Goal: Task Accomplishment & Management: Use online tool/utility

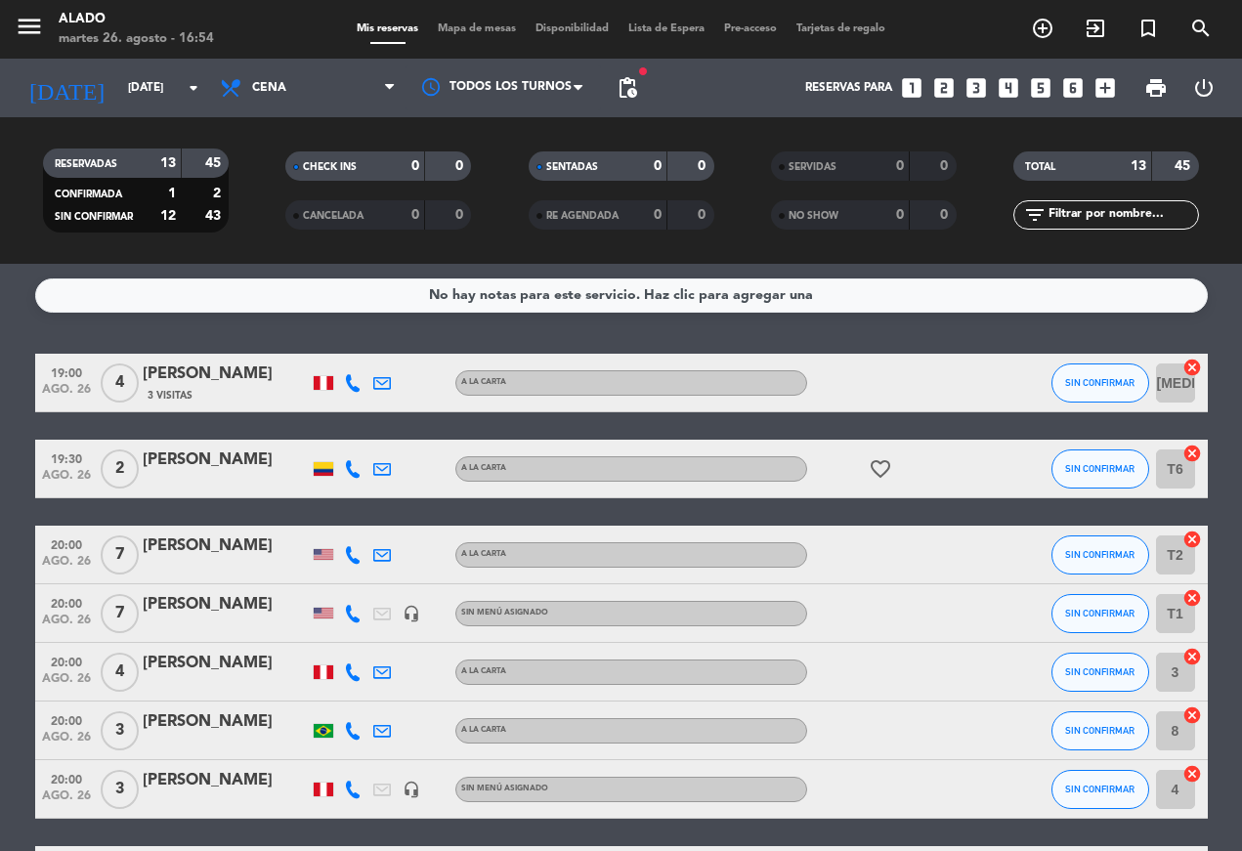
click at [484, 4] on div "menu Alado [DATE] 26. agosto - 16:54 Mis reservas Mapa de mesas Disponibilidad …" at bounding box center [621, 29] width 1242 height 59
click at [499, 23] on span "Mapa de mesas" at bounding box center [477, 28] width 98 height 11
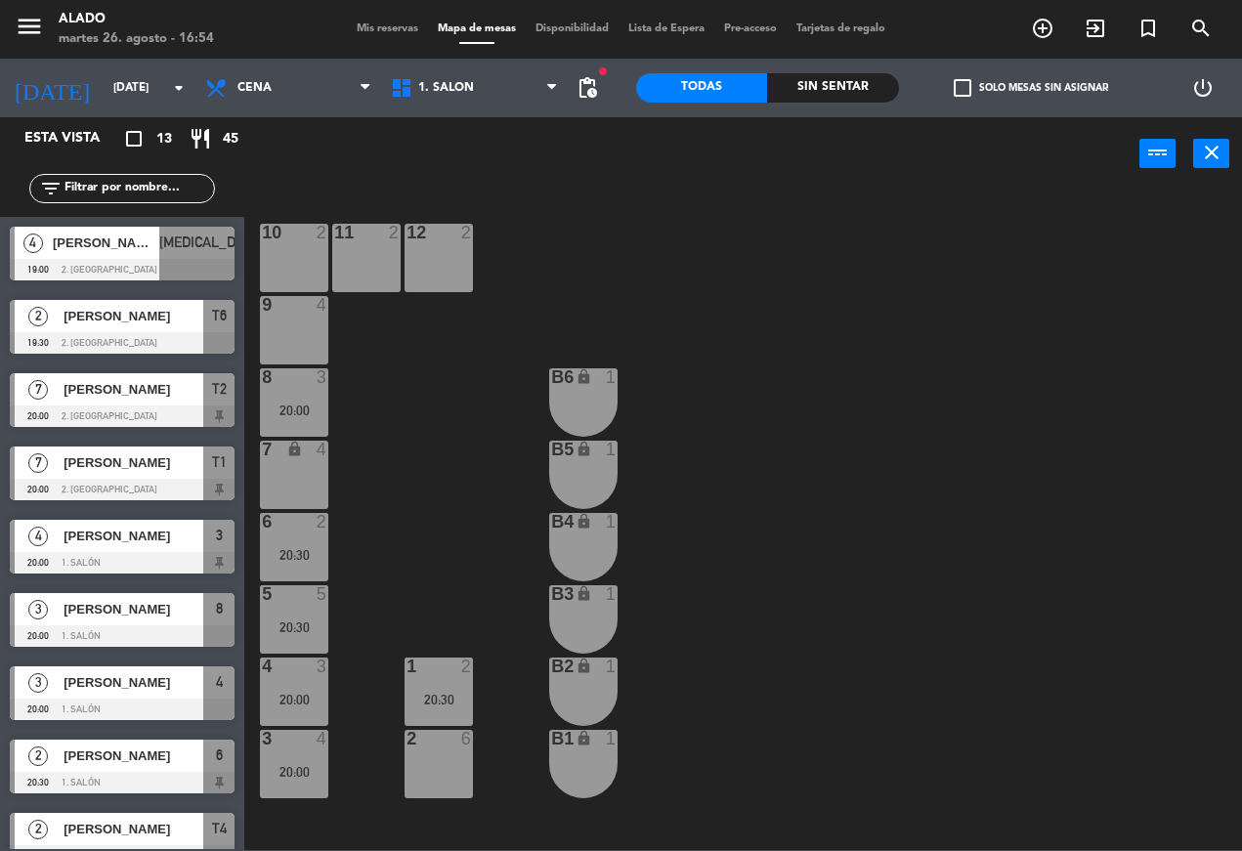
click at [294, 108] on span "Cena" at bounding box center [288, 87] width 186 height 43
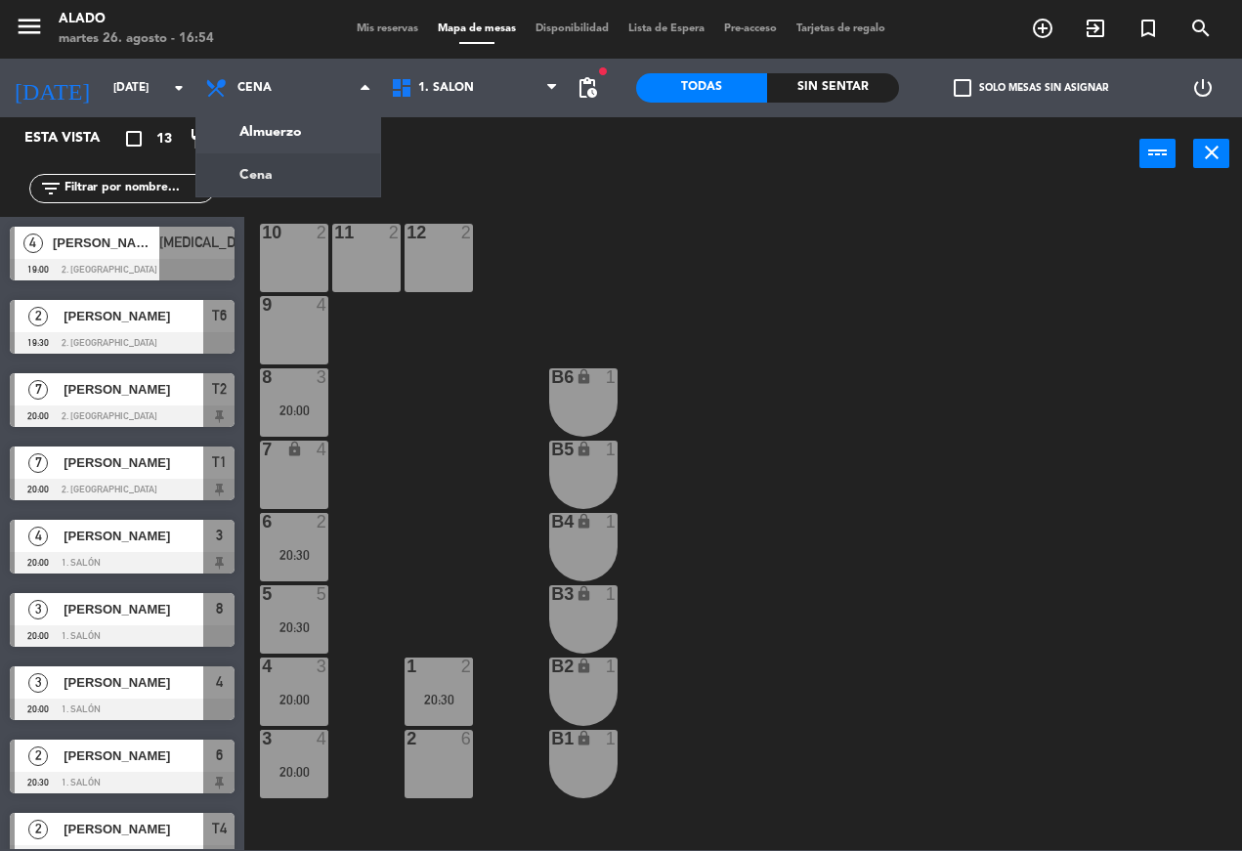
click at [325, 135] on ng-component "menu Alado [DATE] 26. agosto - 16:54 Mis reservas Mapa de mesas Disponibilidad …" at bounding box center [621, 425] width 1242 height 850
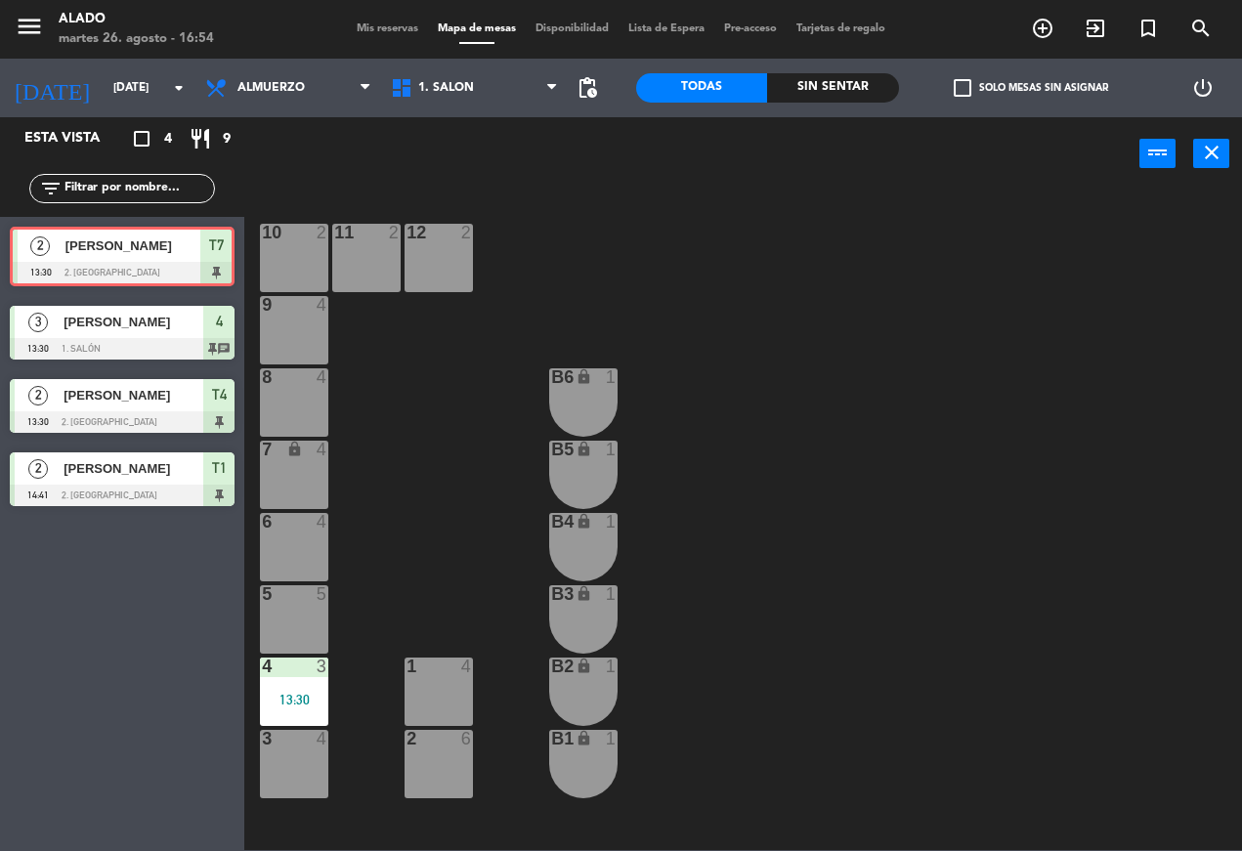
click at [170, 255] on span "[PERSON_NAME]" at bounding box center [132, 246] width 135 height 21
click at [184, 319] on span "[PERSON_NAME]" at bounding box center [134, 322] width 140 height 21
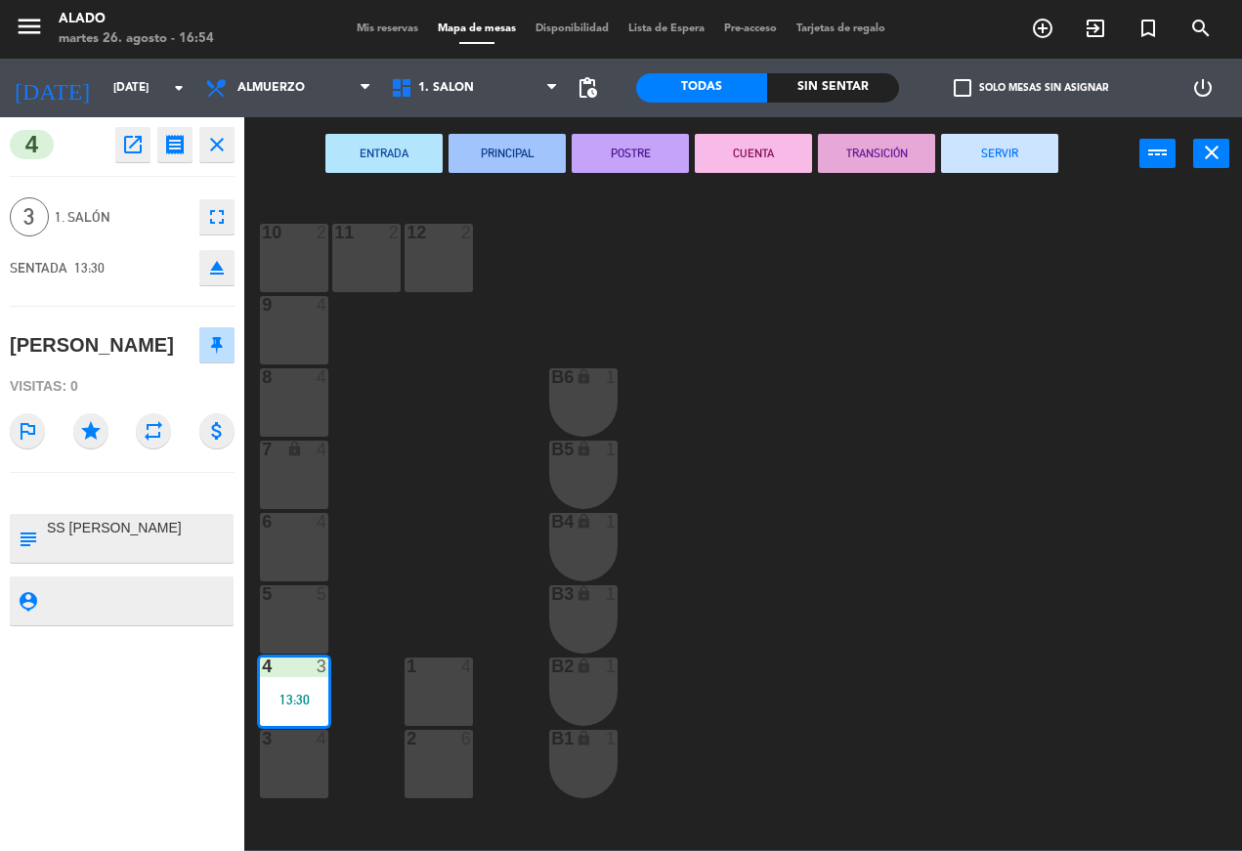
click at [1016, 171] on button "SERVIR" at bounding box center [999, 153] width 117 height 39
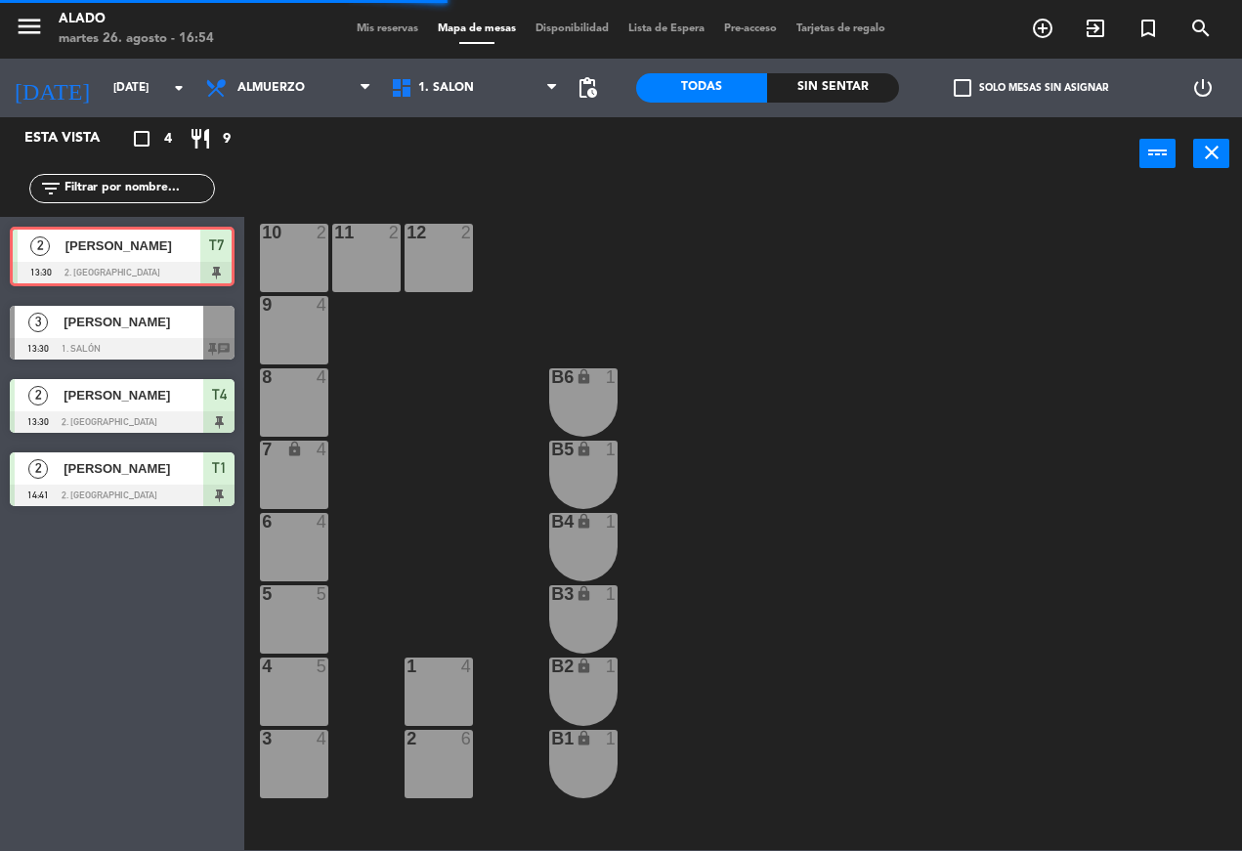
click at [156, 242] on span "[PERSON_NAME]" at bounding box center [132, 246] width 135 height 21
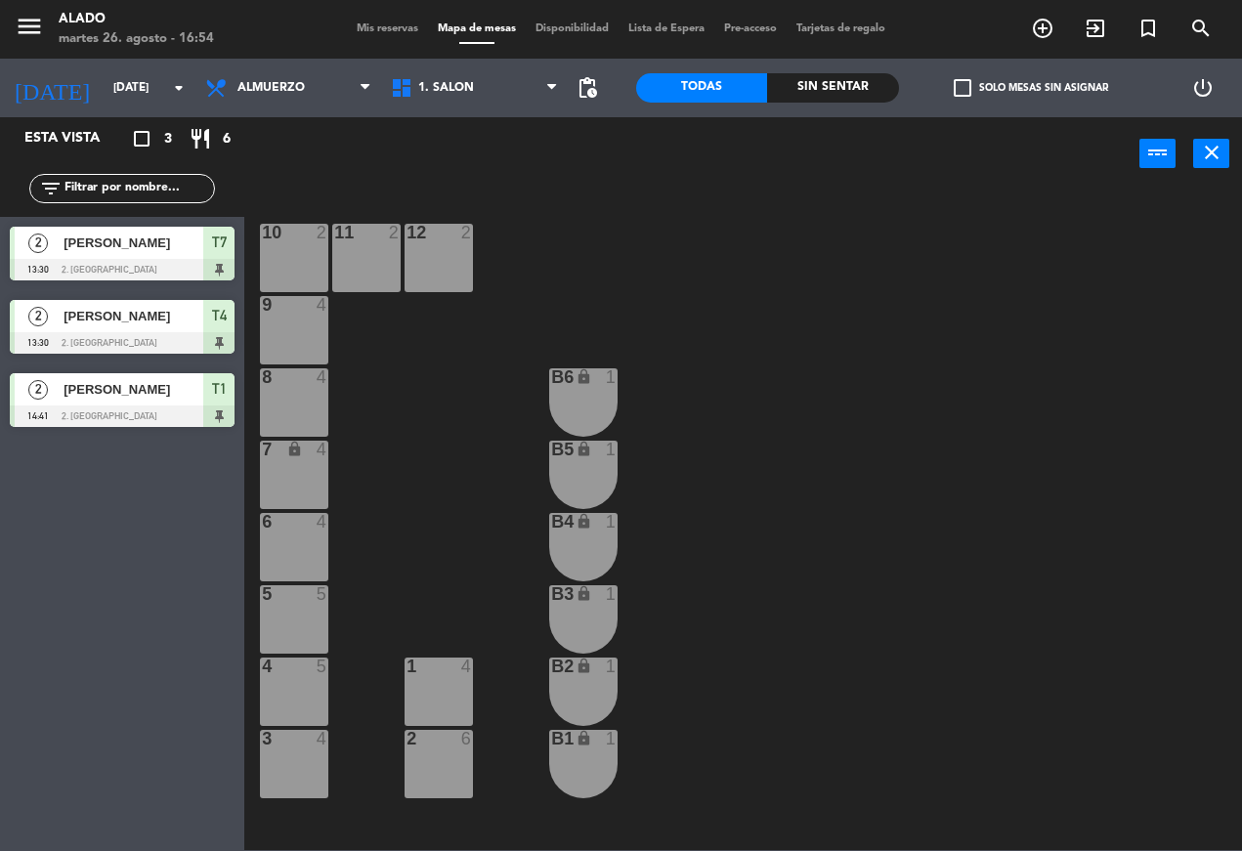
click at [159, 319] on span "[PERSON_NAME]" at bounding box center [134, 316] width 140 height 21
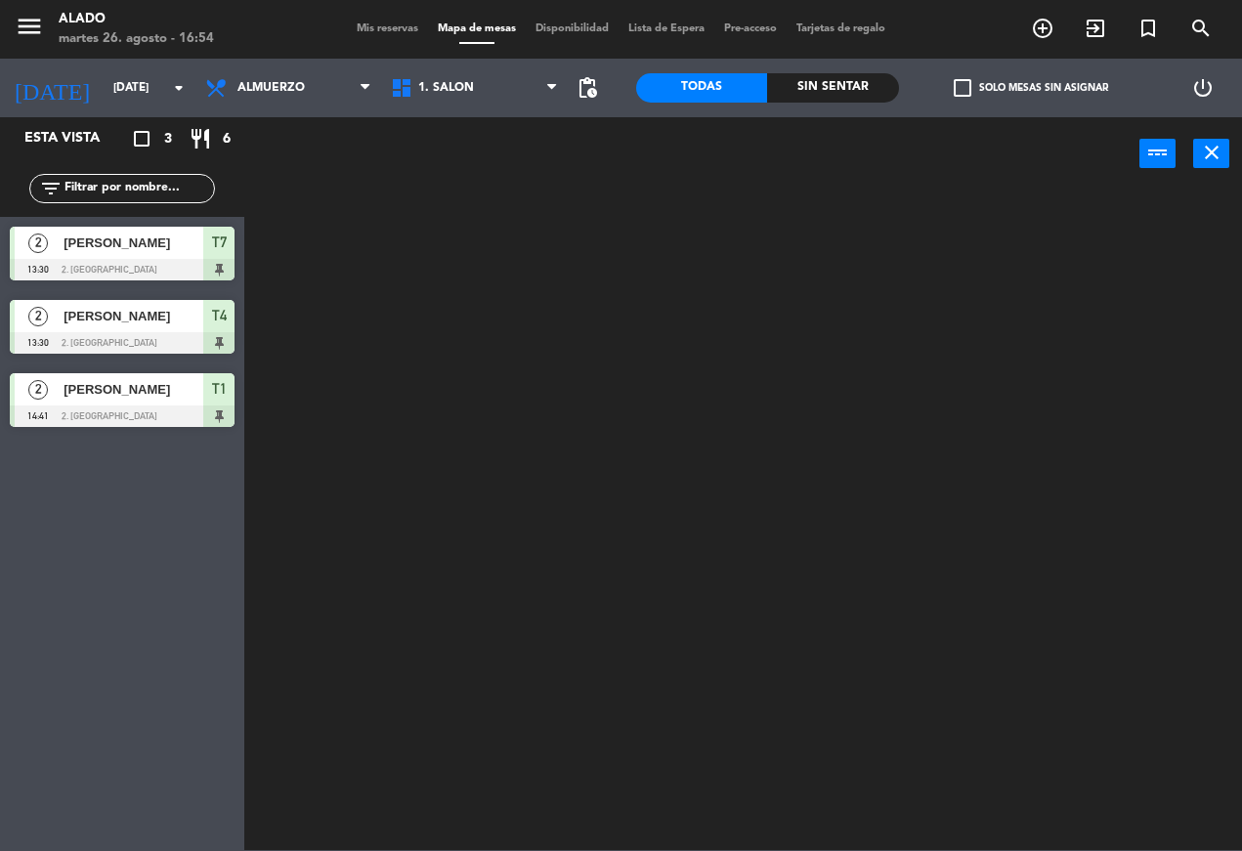
click at [153, 396] on span "[PERSON_NAME]" at bounding box center [134, 389] width 140 height 21
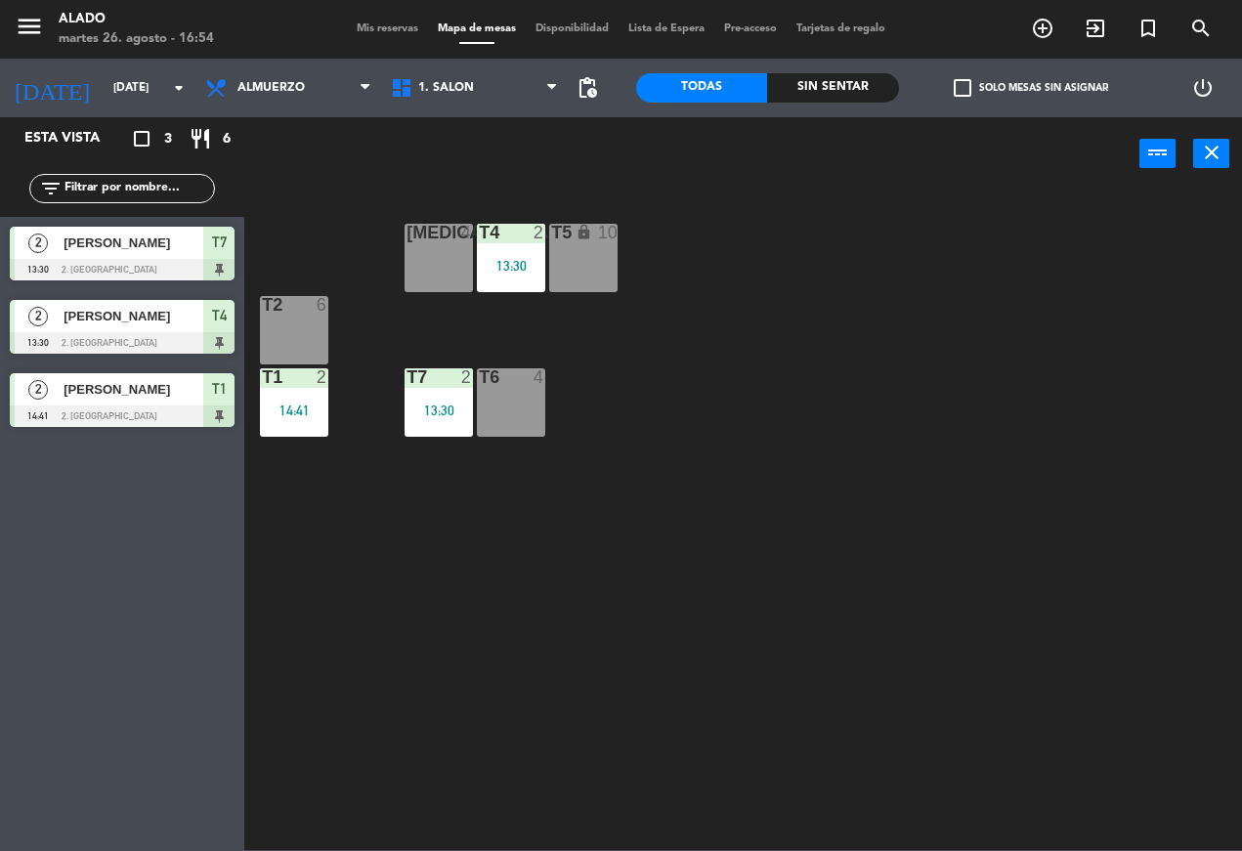
click at [446, 384] on div at bounding box center [439, 377] width 32 height 18
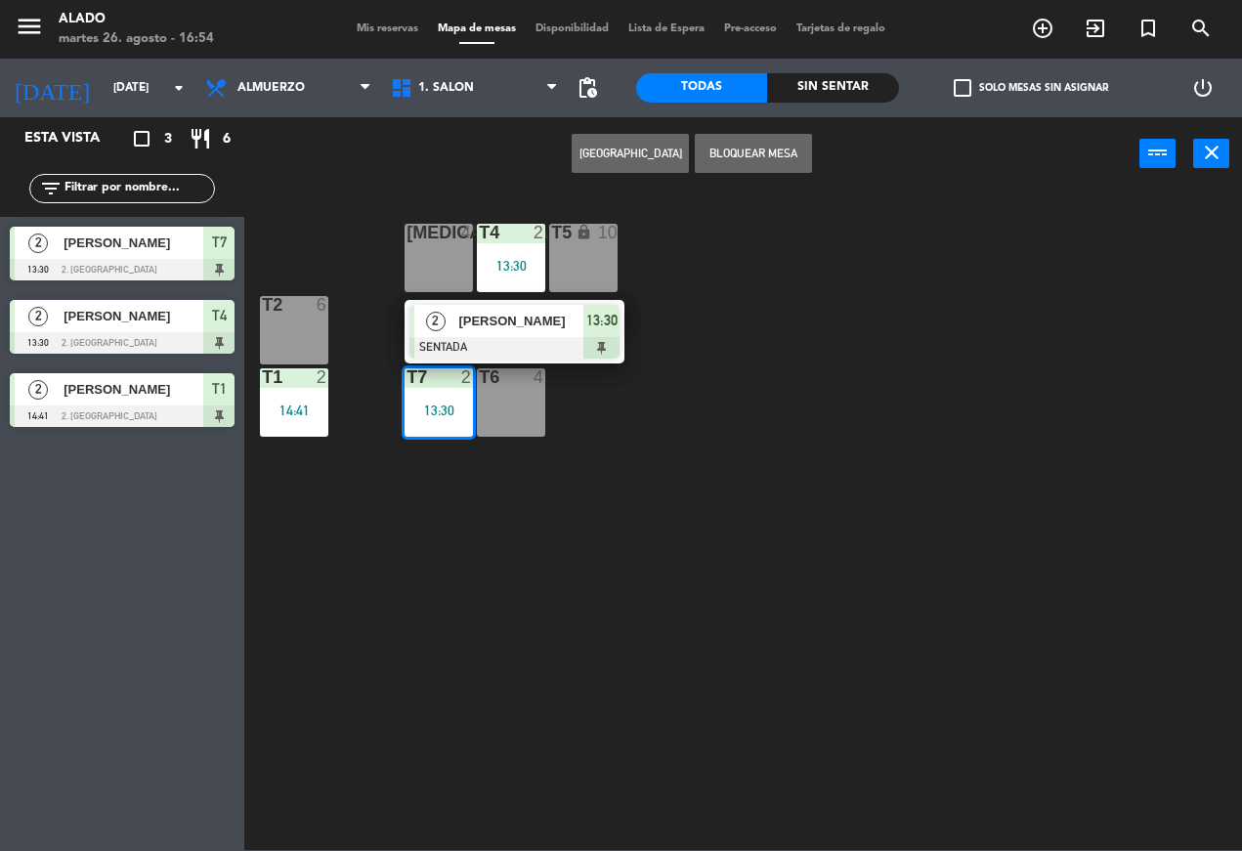
click at [531, 336] on div "[PERSON_NAME]" at bounding box center [519, 321] width 127 height 32
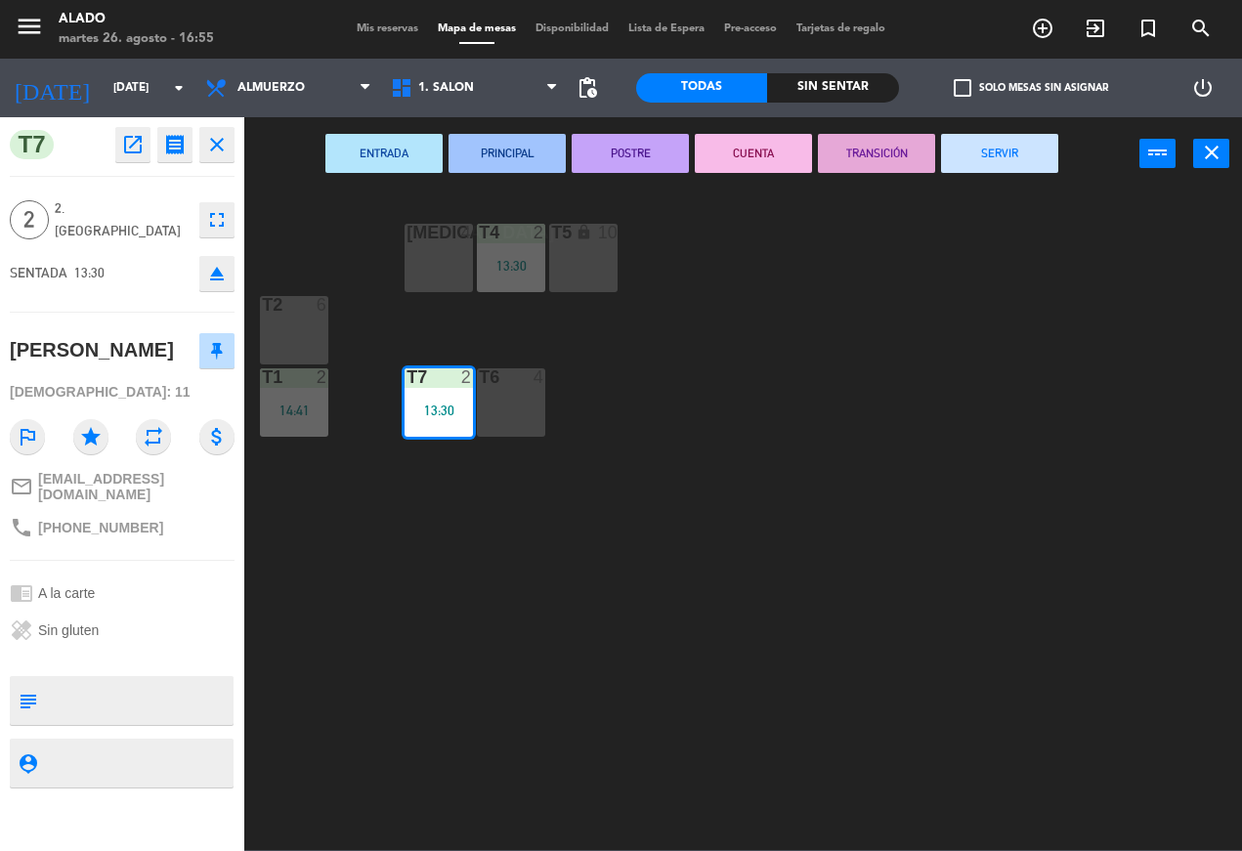
click at [1011, 170] on button "SERVIR" at bounding box center [999, 153] width 117 height 39
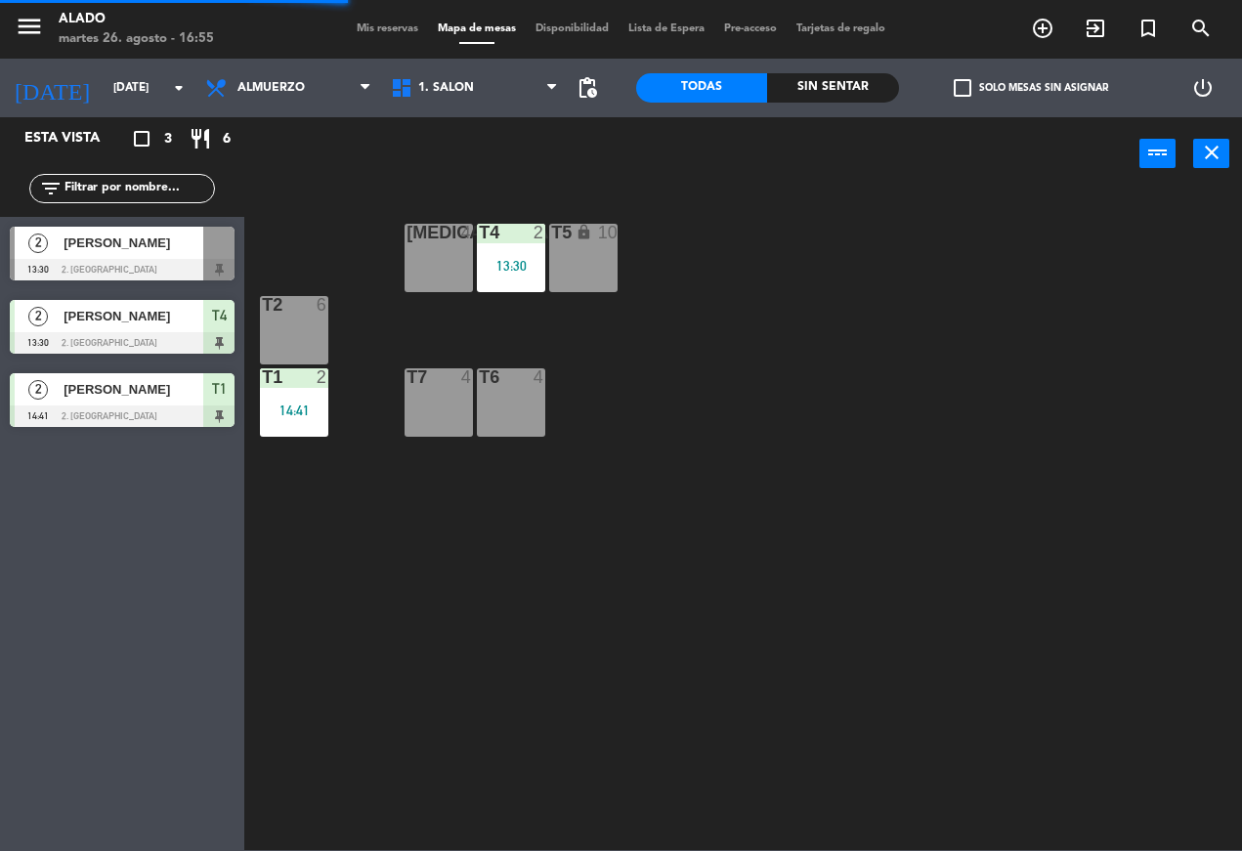
click at [510, 249] on div "T4 2 13:30" at bounding box center [511, 258] width 68 height 68
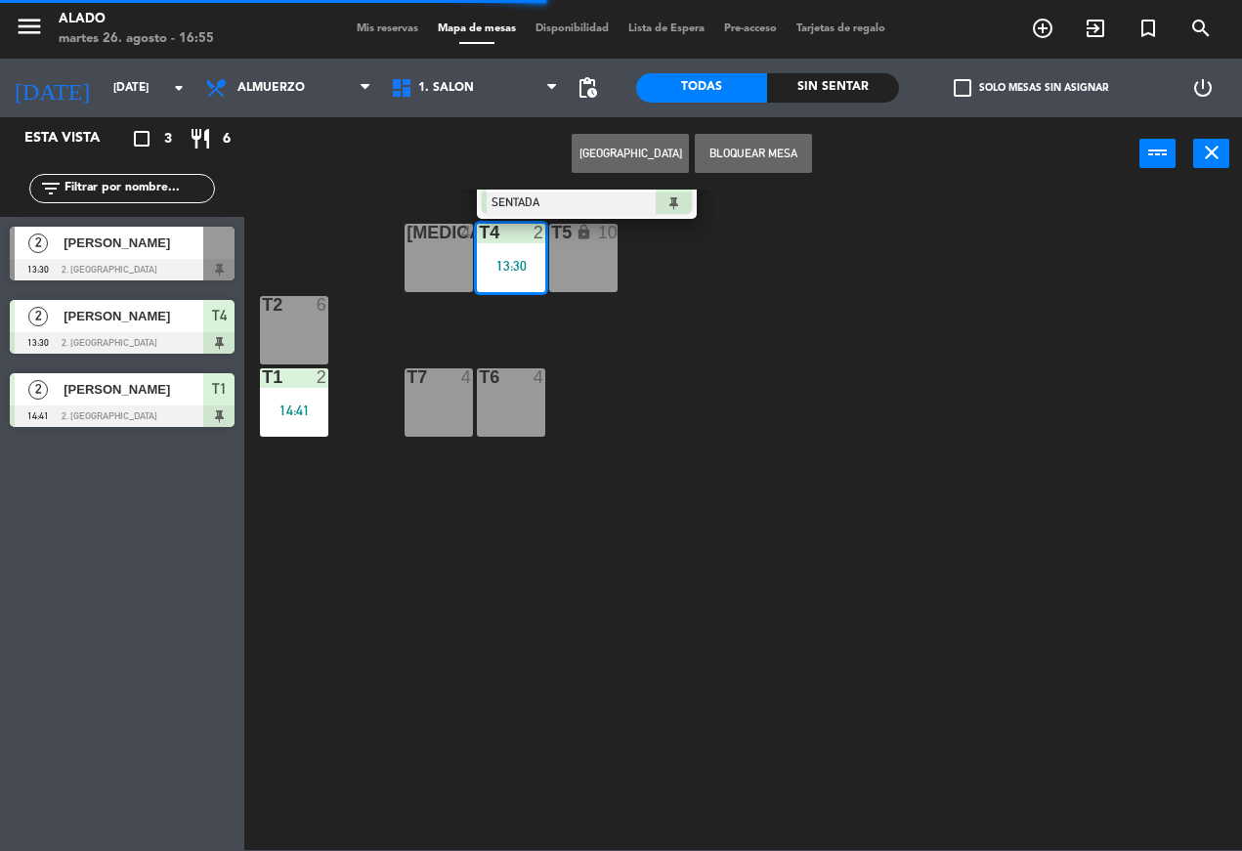
click at [544, 211] on div at bounding box center [587, 204] width 210 height 22
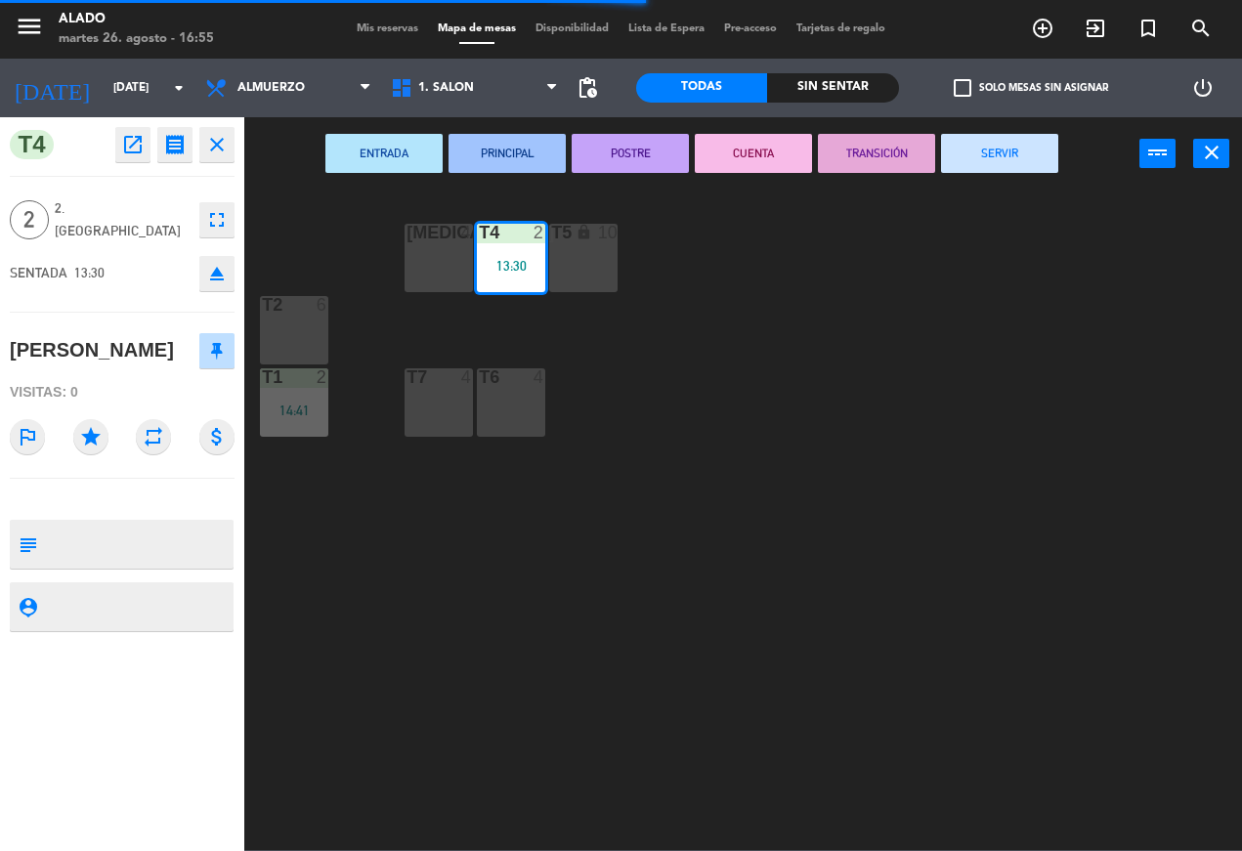
click at [1023, 144] on button "SERVIR" at bounding box center [999, 153] width 117 height 39
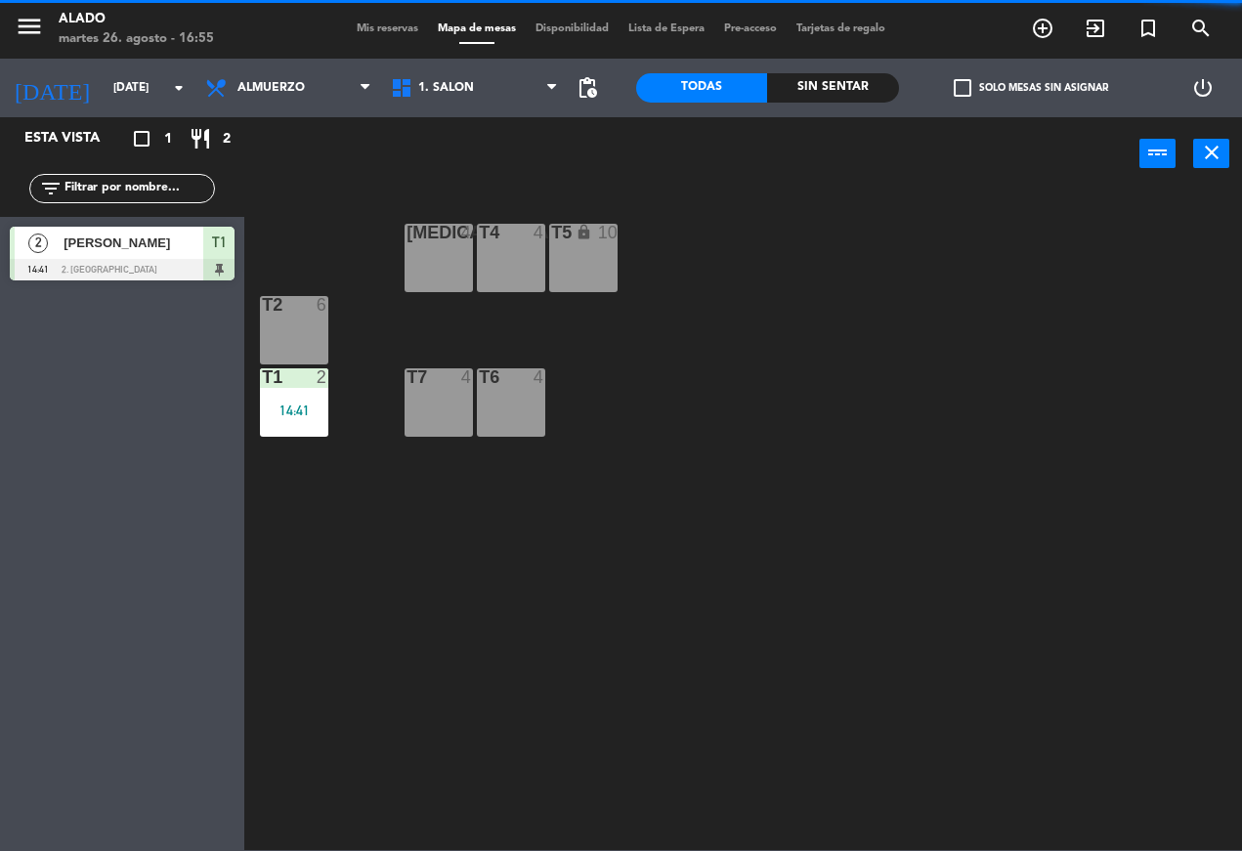
click at [305, 394] on div "T1 2 14:41" at bounding box center [294, 402] width 68 height 68
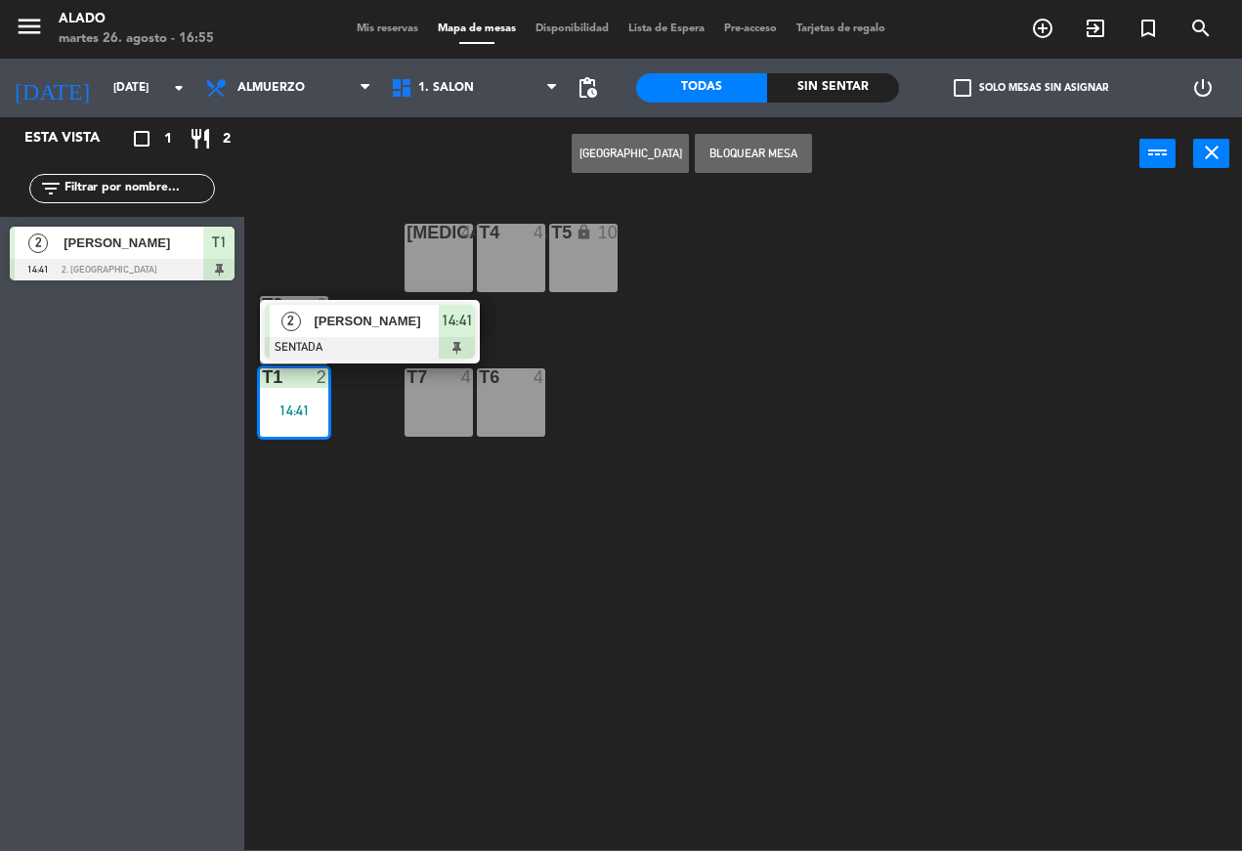
click at [401, 356] on div at bounding box center [370, 348] width 210 height 22
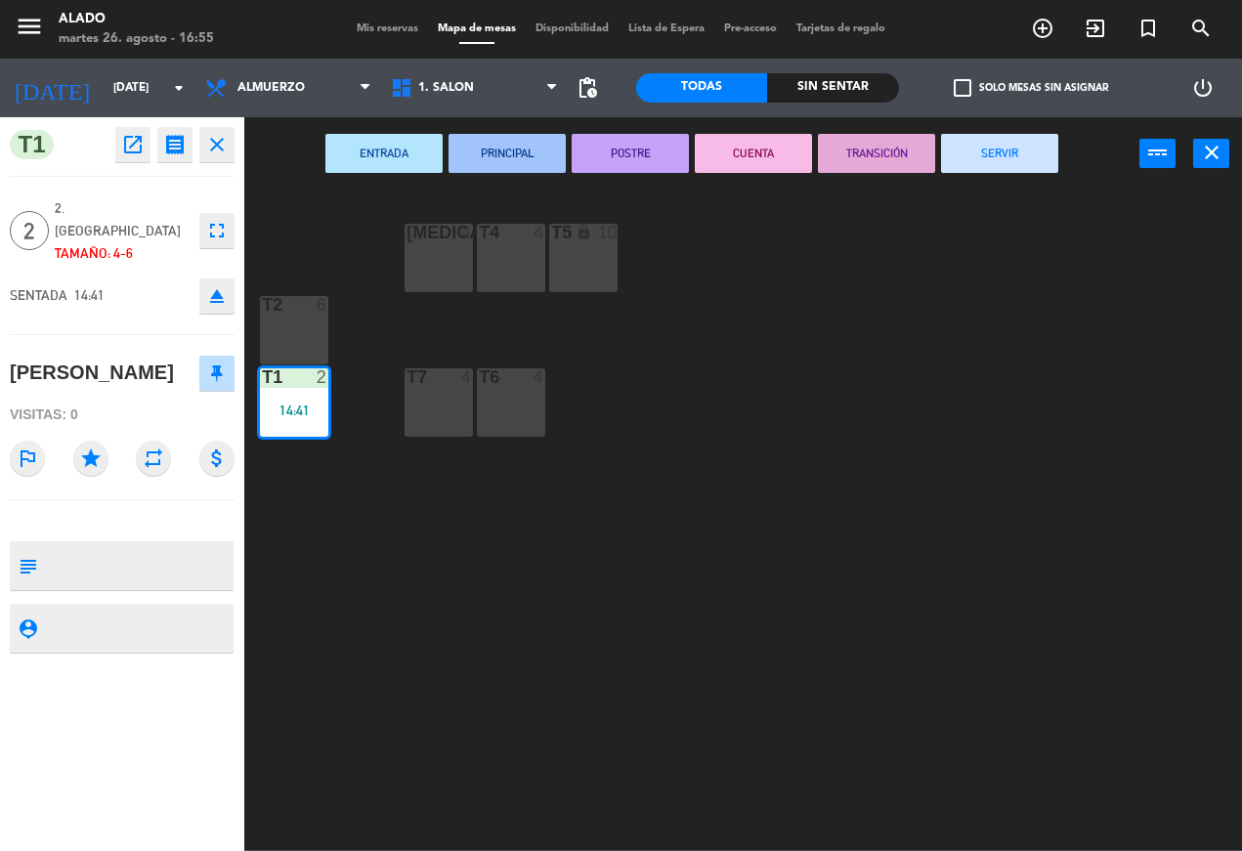
click at [1033, 149] on button "SERVIR" at bounding box center [999, 153] width 117 height 39
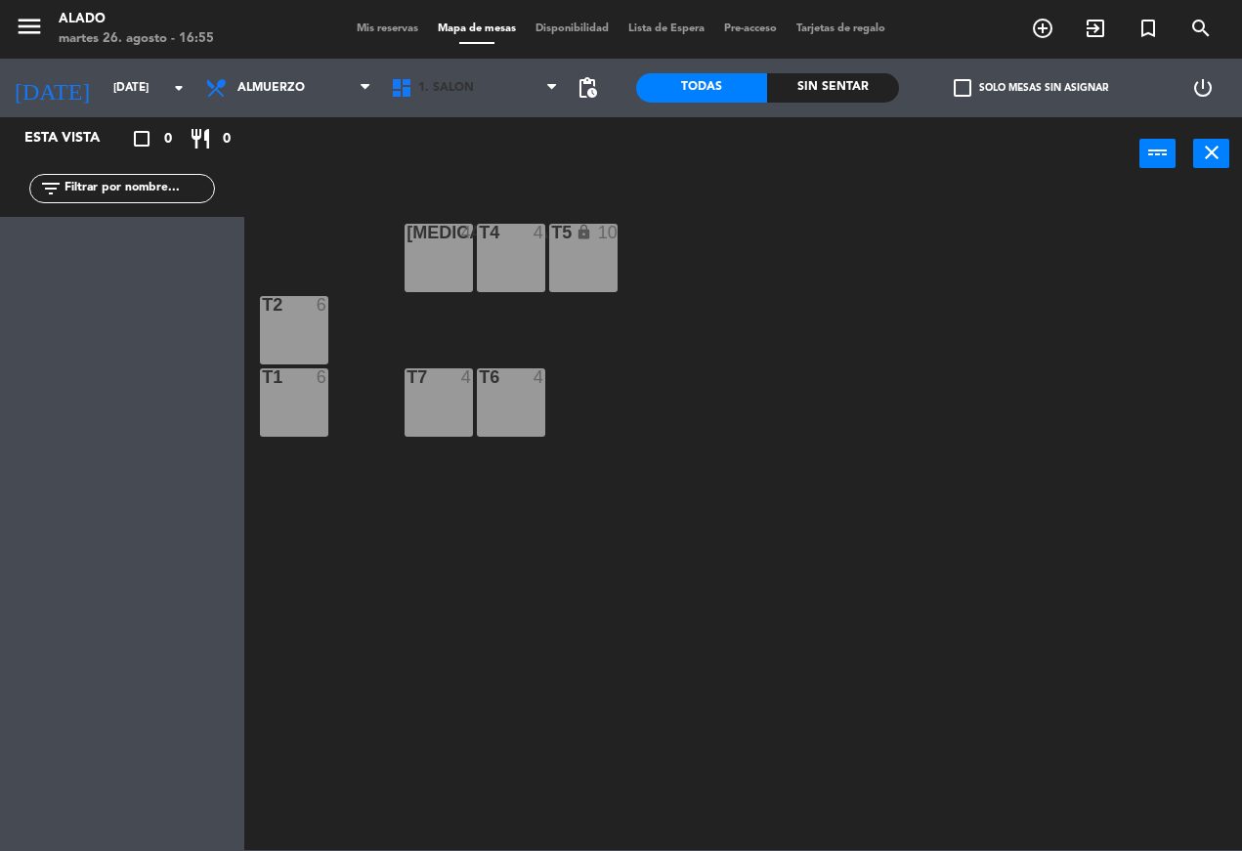
click at [487, 73] on span "1. Salón" at bounding box center [474, 87] width 186 height 43
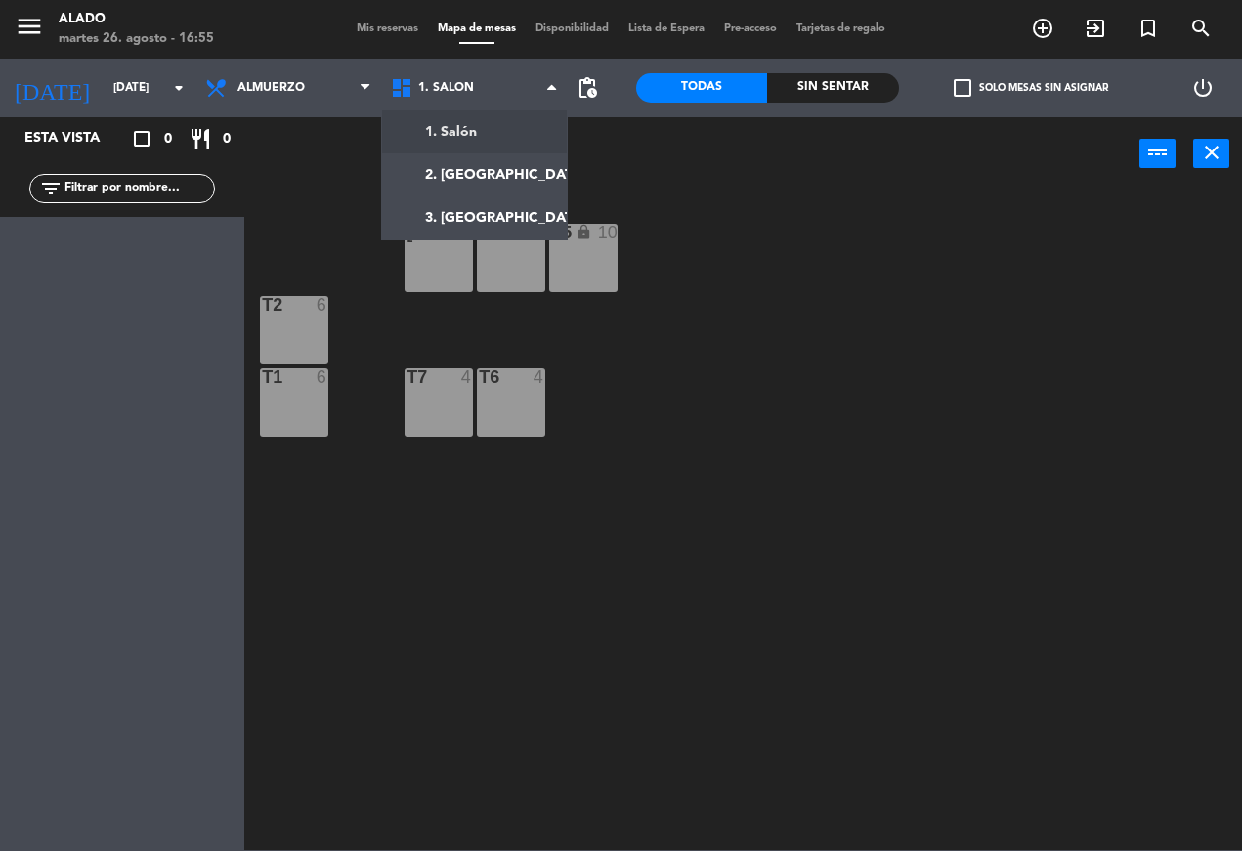
click at [524, 133] on ng-component "menu Alado [DATE] 26. agosto - 16:55 Mis reservas Mapa de mesas Disponibilidad …" at bounding box center [621, 425] width 1242 height 850
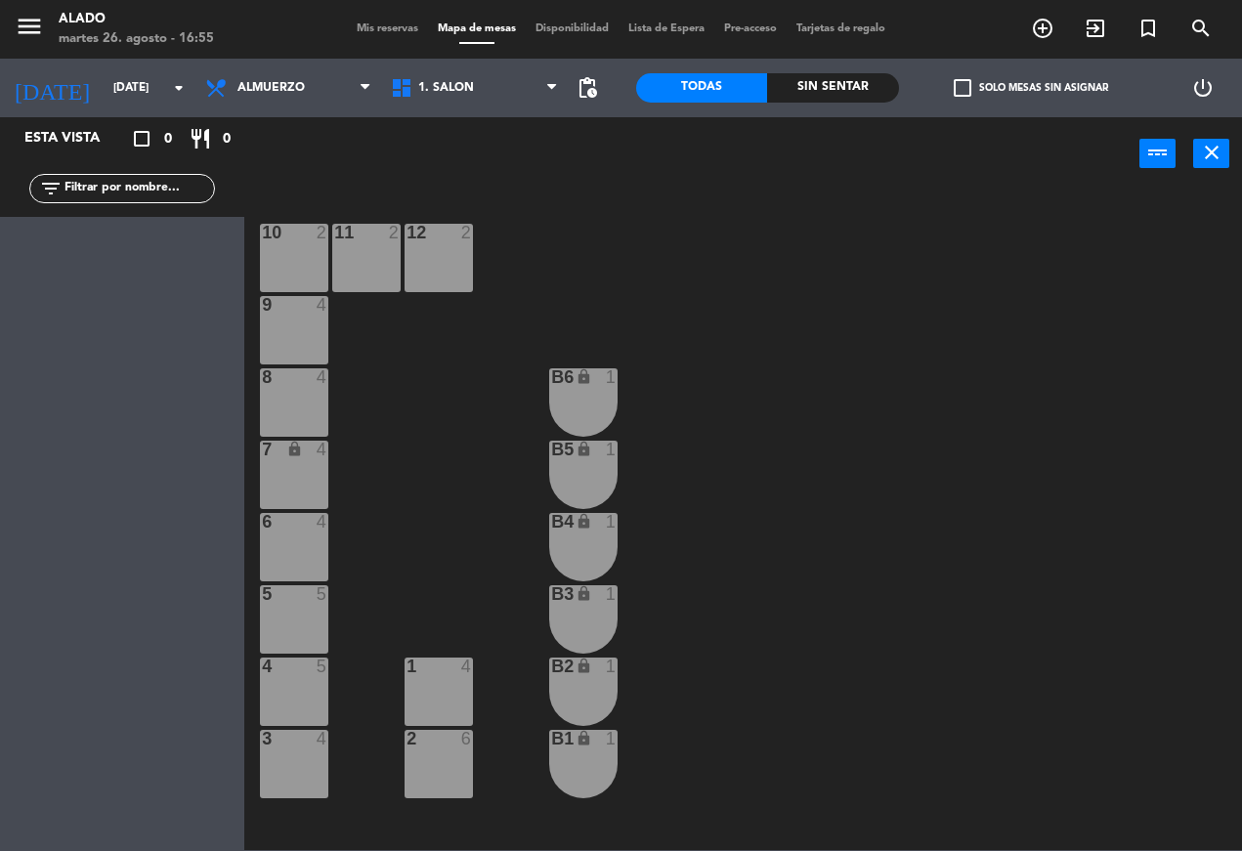
click at [454, 757] on div "2 6" at bounding box center [439, 764] width 68 height 68
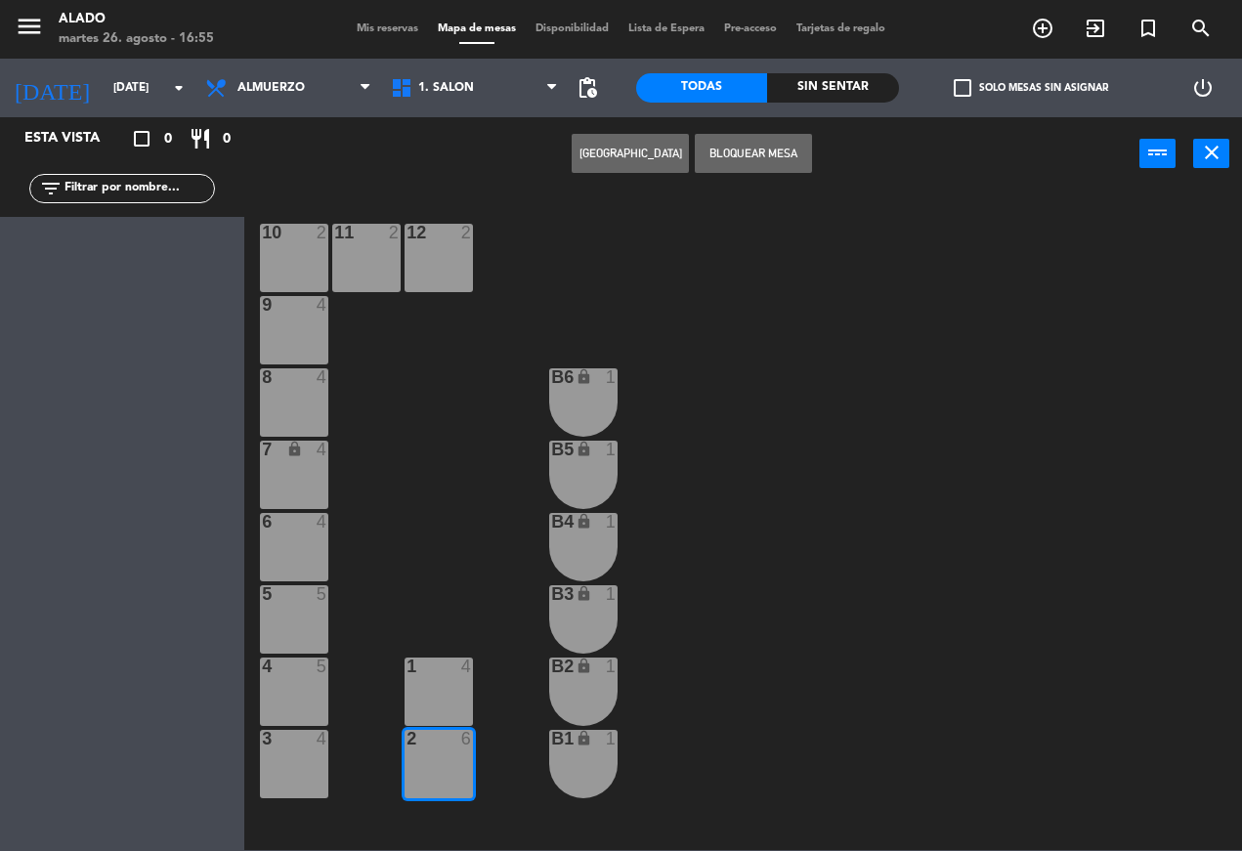
click at [461, 757] on div "2 6" at bounding box center [439, 764] width 68 height 68
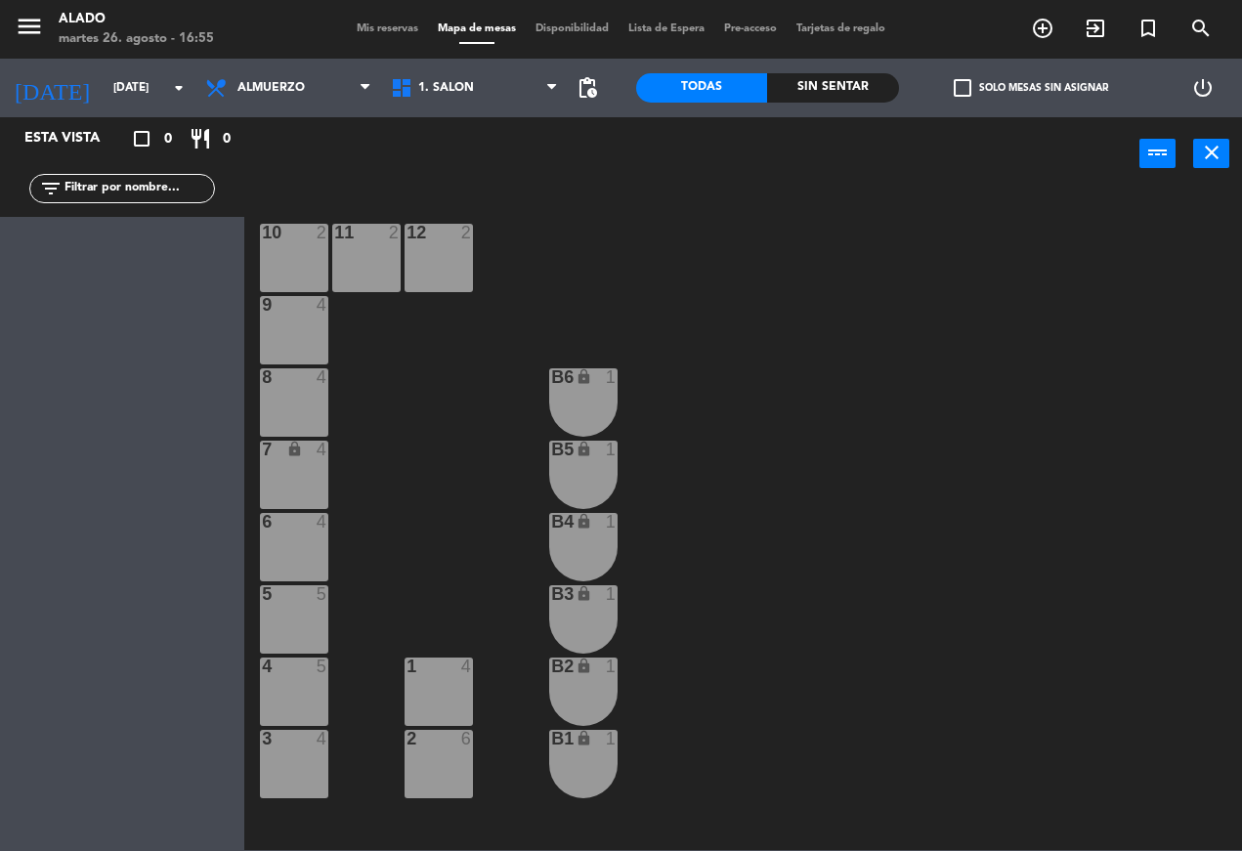
click at [350, 98] on span "Almuerzo" at bounding box center [288, 87] width 186 height 43
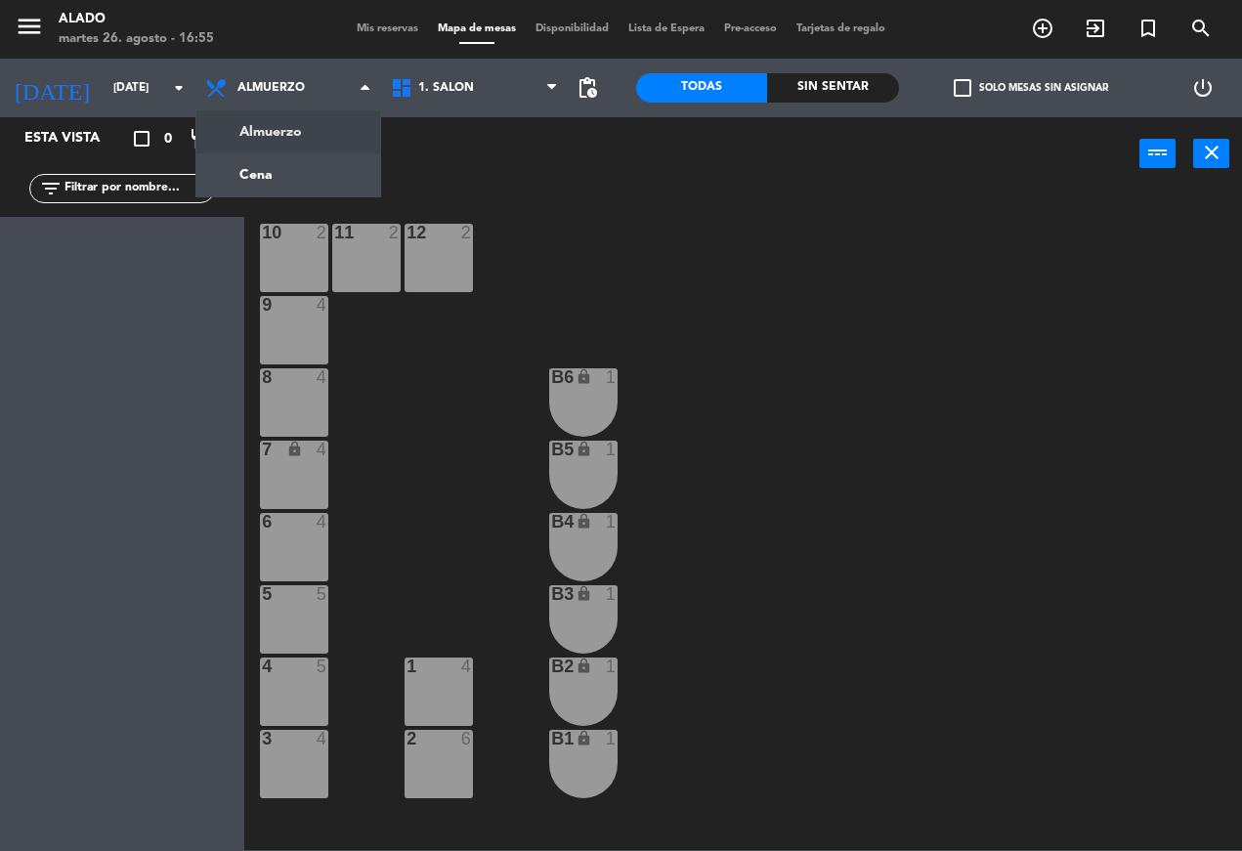
click at [331, 175] on ng-component "menu Alado [DATE] 26. agosto - 16:55 Mis reservas Mapa de mesas Disponibilidad …" at bounding box center [621, 425] width 1242 height 850
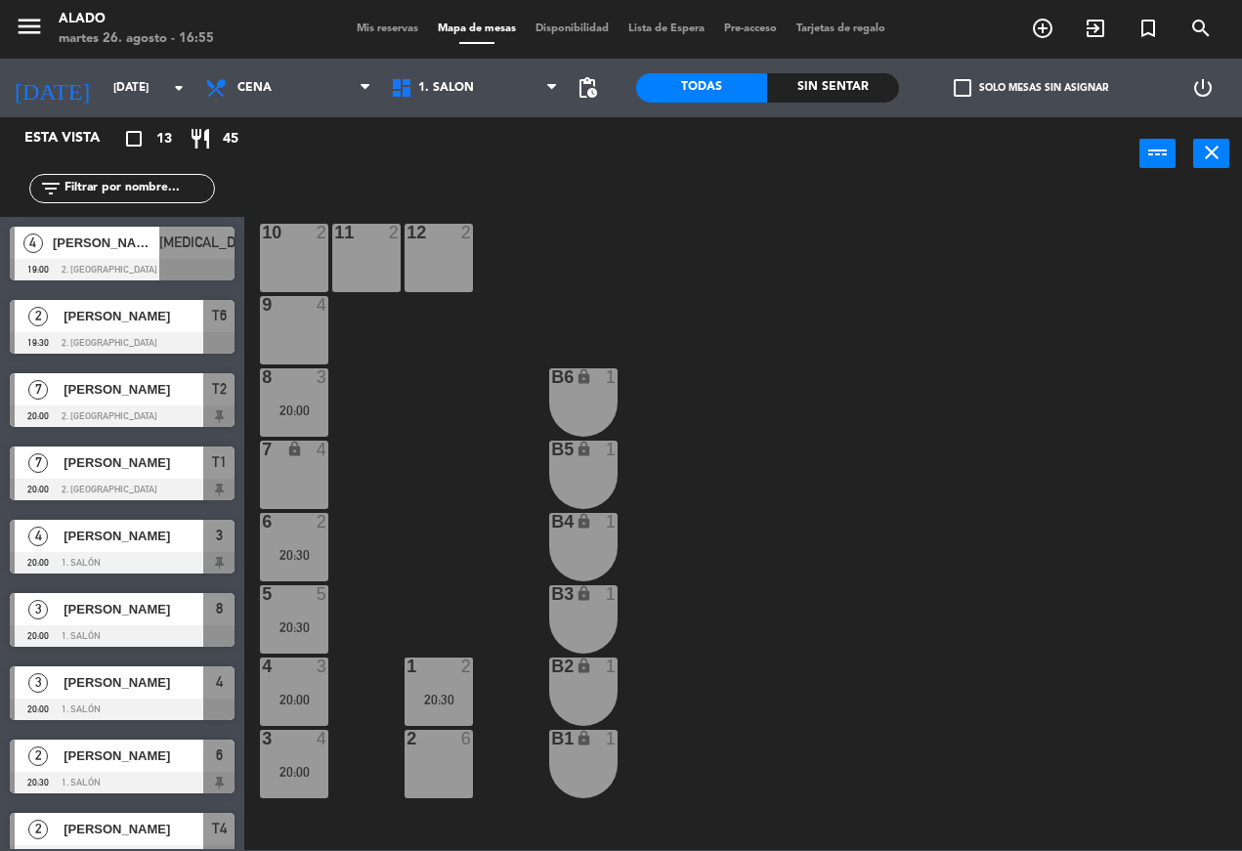
click at [459, 774] on div "2 6" at bounding box center [439, 764] width 68 height 68
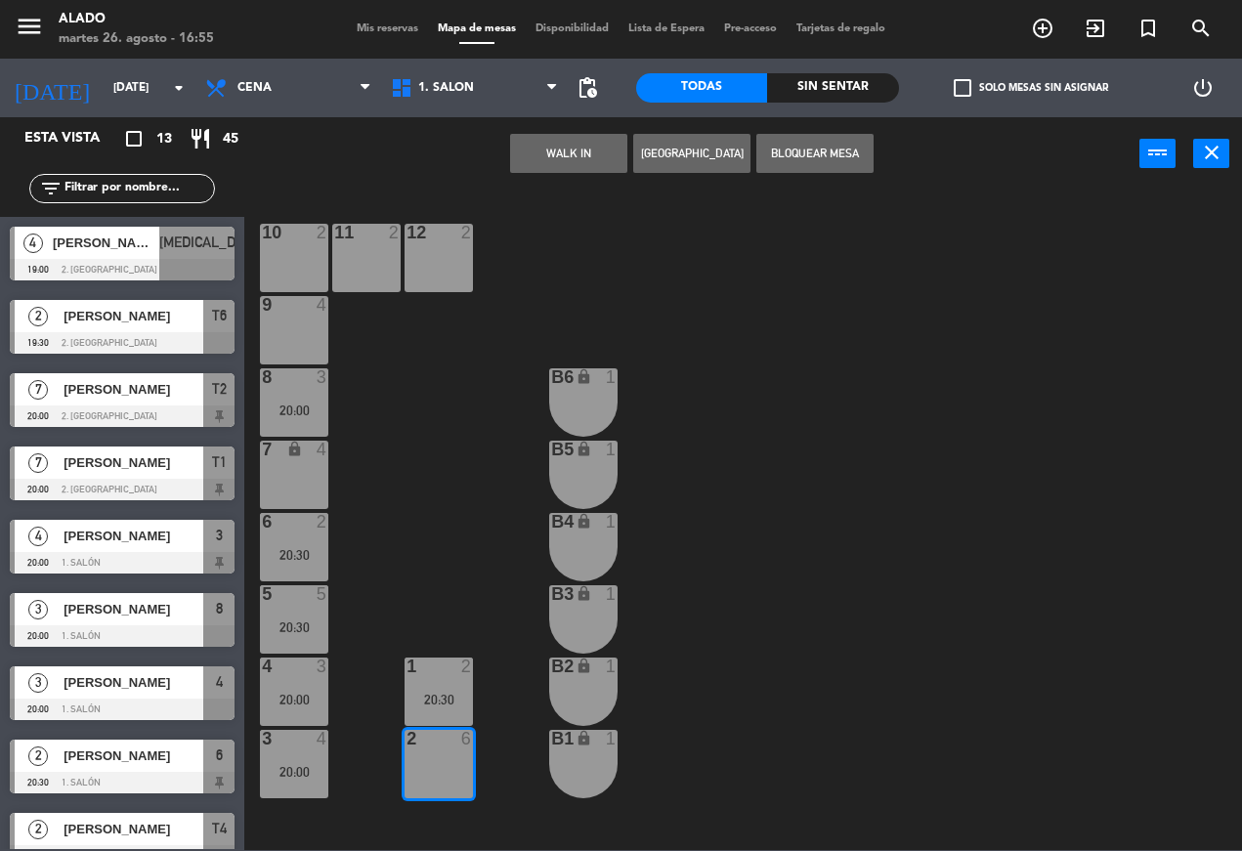
click at [598, 154] on button "WALK IN" at bounding box center [568, 153] width 117 height 39
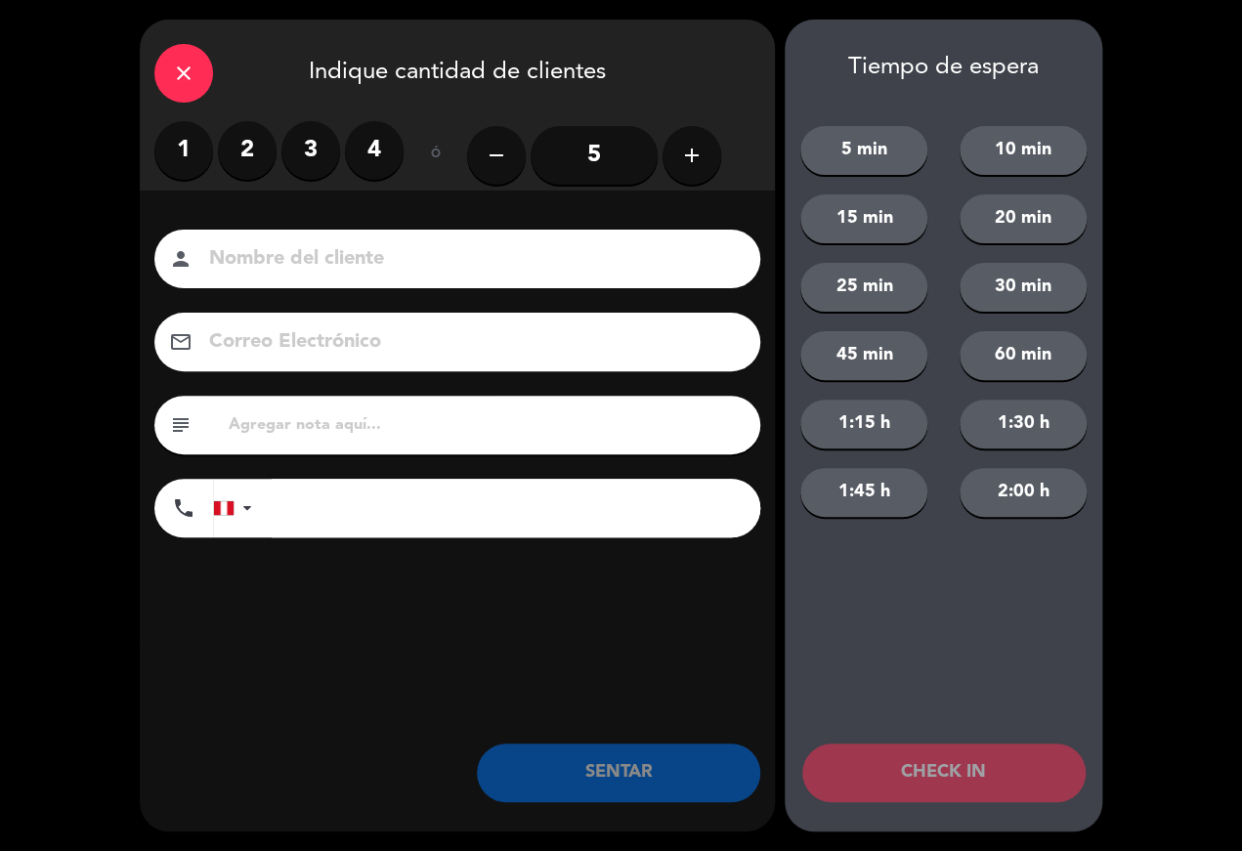
click at [605, 158] on input "5" at bounding box center [594, 155] width 127 height 59
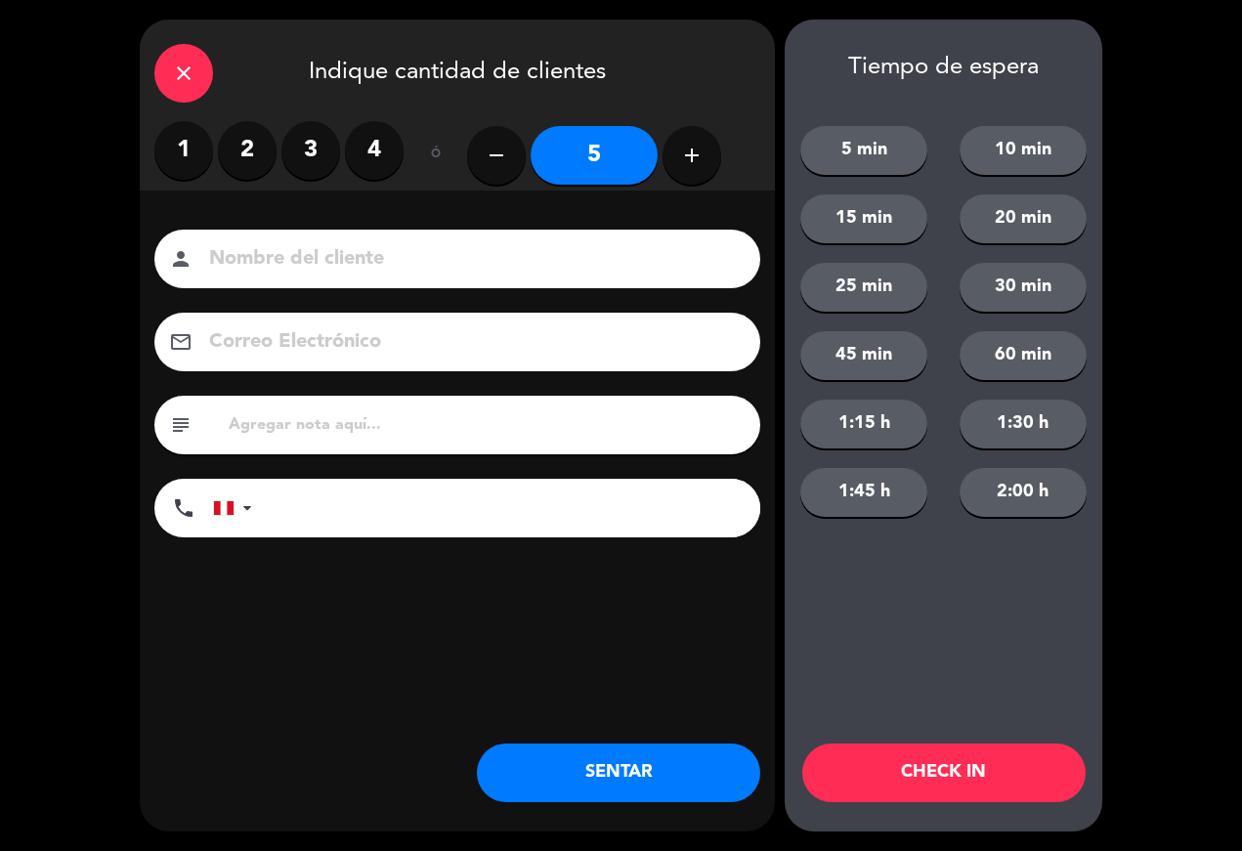
click at [677, 225] on div "Nombre del cliente person Correo Electrónico email subject phone [GEOGRAPHIC_DA…" at bounding box center [457, 416] width 635 height 451
click at [647, 266] on input at bounding box center [471, 259] width 528 height 34
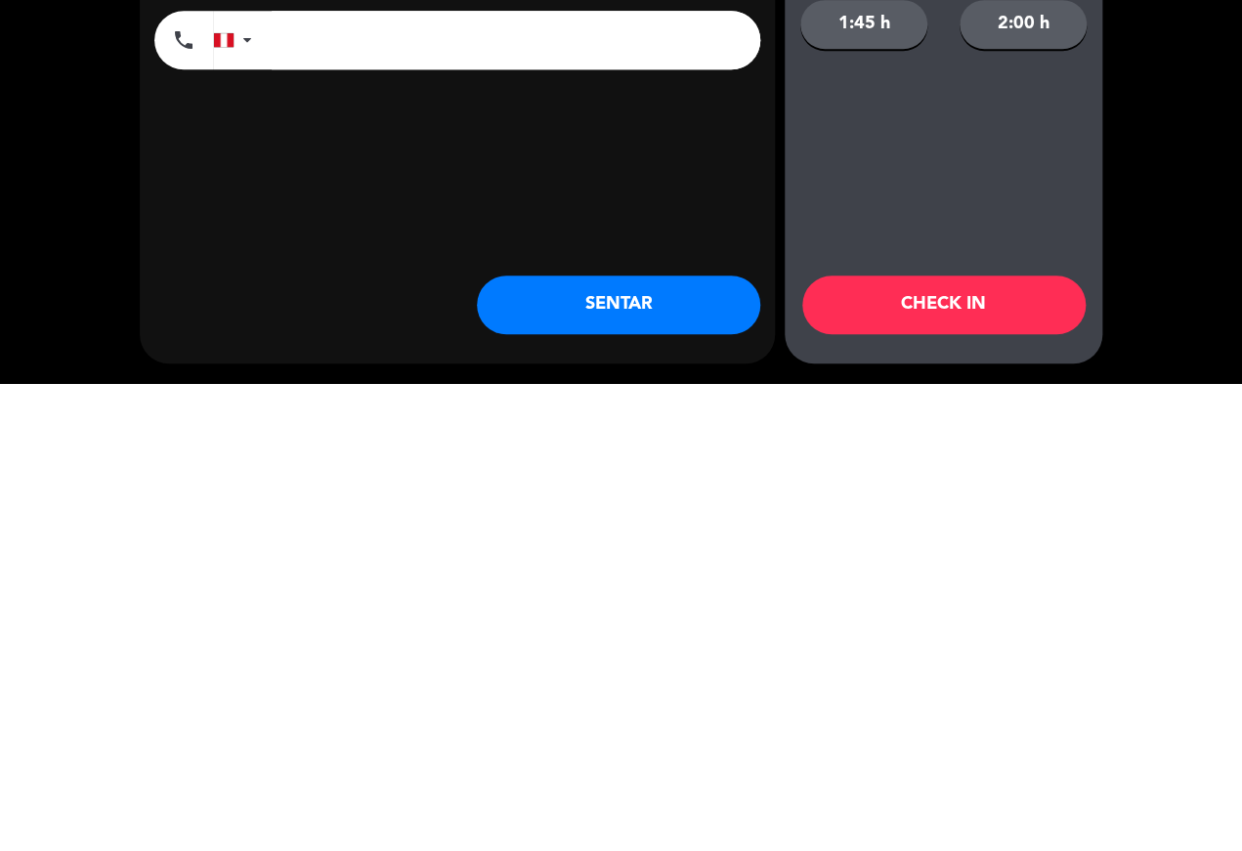
type input "[PERSON_NAME]"
click at [683, 744] on button "SENTAR" at bounding box center [618, 773] width 283 height 59
